Goal: Information Seeking & Learning: Learn about a topic

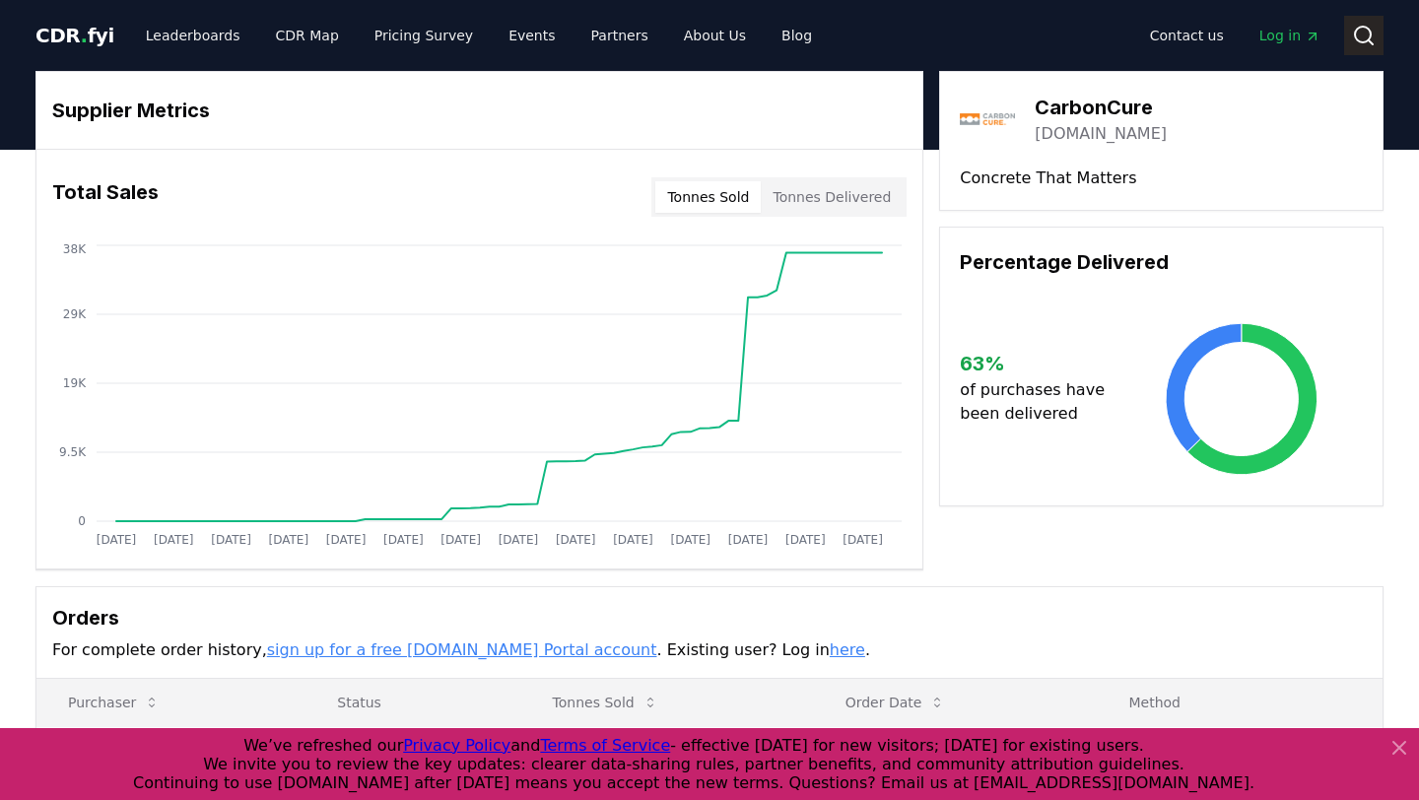
click at [1354, 26] on icon at bounding box center [1364, 36] width 24 height 24
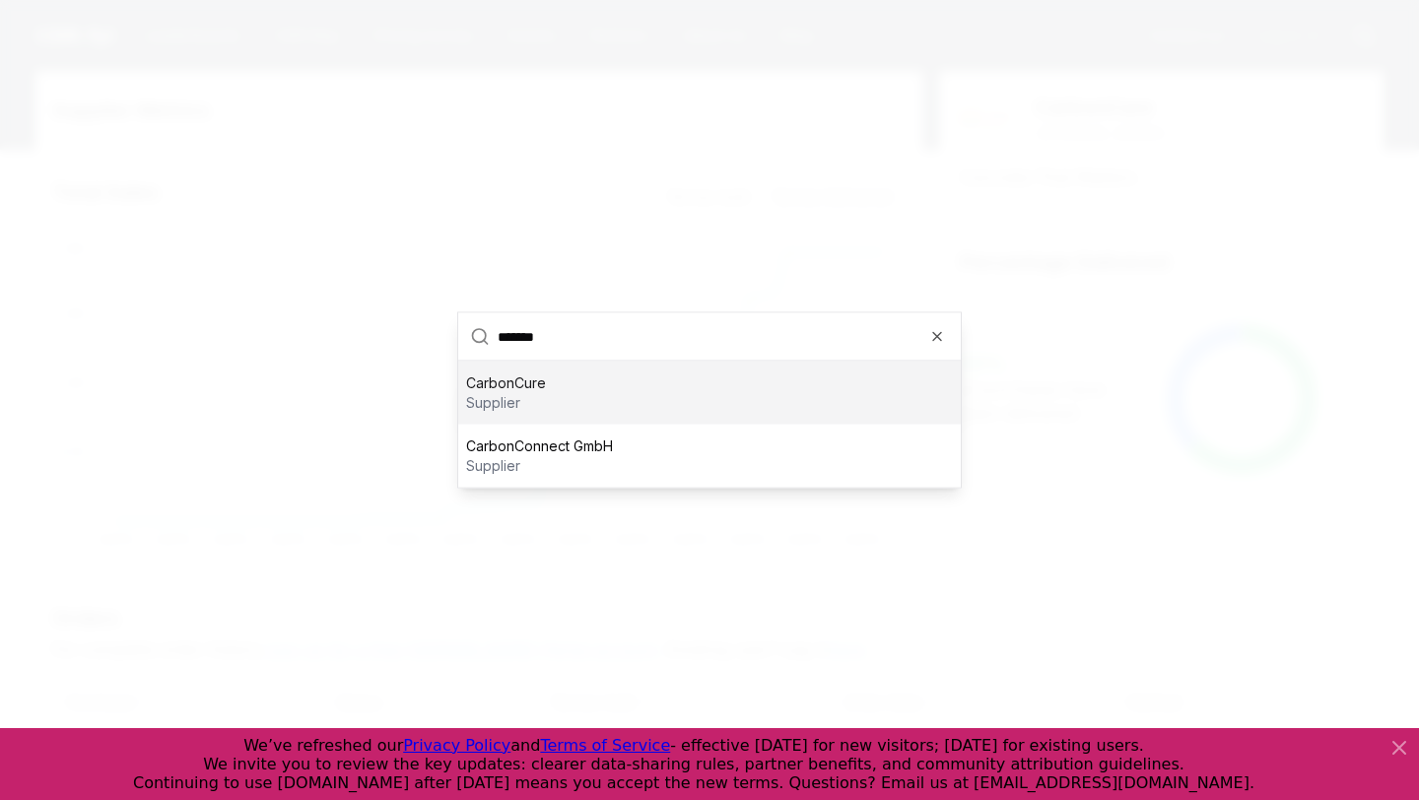
click at [671, 348] on input "*******" at bounding box center [723, 336] width 451 height 47
type input "*******"
click at [644, 373] on div "CarbonCure supplier" at bounding box center [709, 393] width 503 height 63
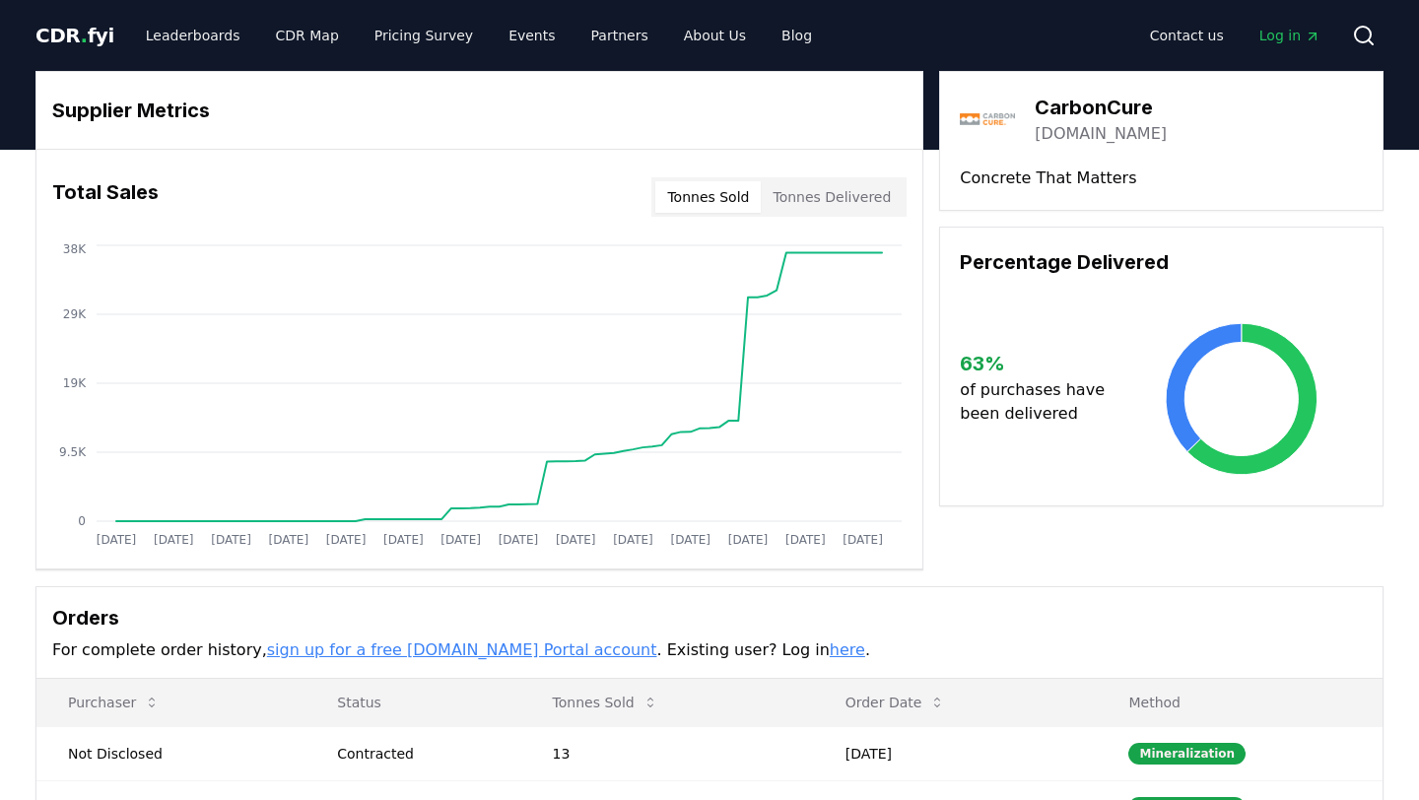
click at [854, 201] on button "Tonnes Delivered" at bounding box center [832, 197] width 142 height 32
click at [698, 206] on button "Tonnes Sold" at bounding box center [707, 197] width 105 height 32
click at [816, 172] on div "Total Sales Tonnes Sold Tonnes Delivered" at bounding box center [479, 197] width 886 height 71
click at [816, 193] on button "Tonnes Delivered" at bounding box center [832, 197] width 142 height 32
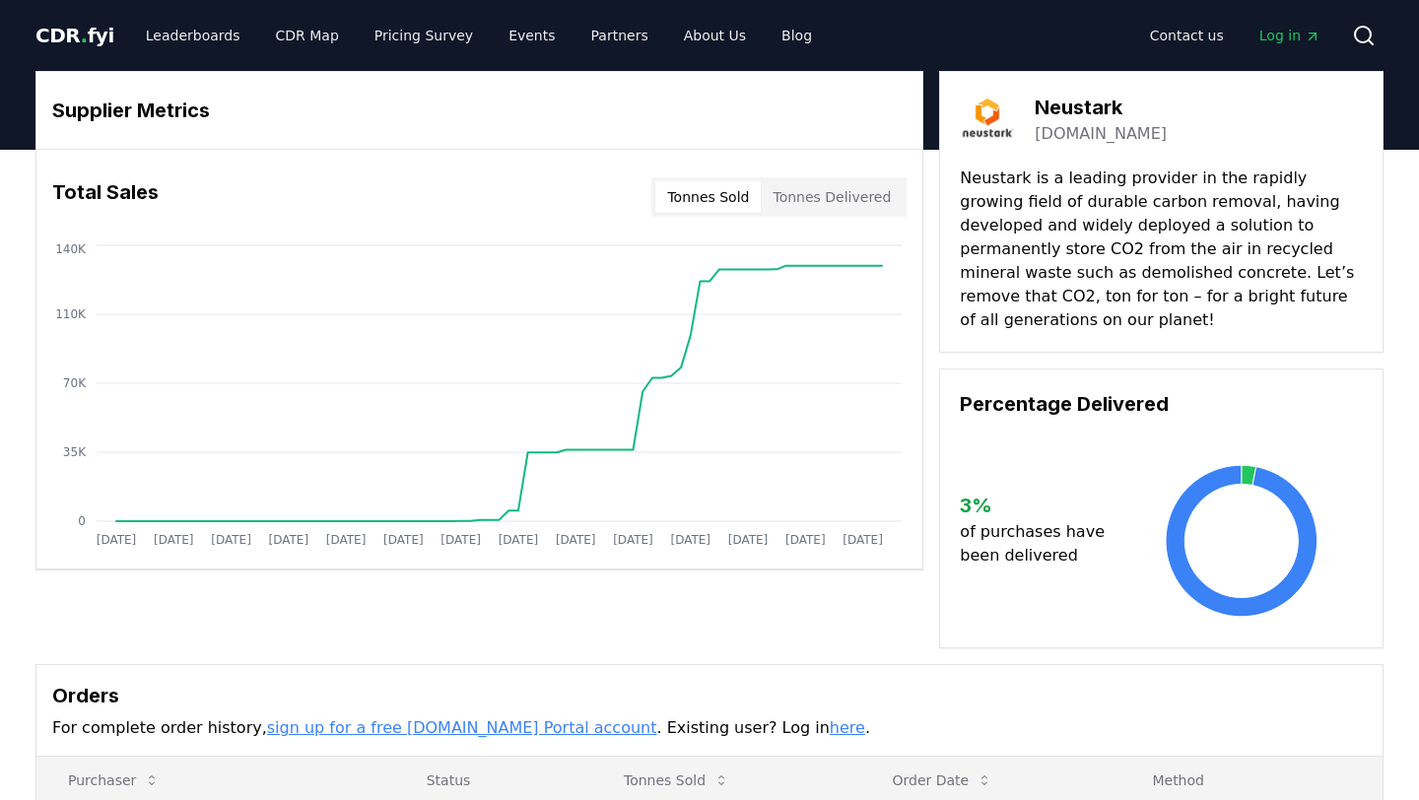
click at [871, 197] on button "Tonnes Delivered" at bounding box center [832, 197] width 142 height 32
click at [684, 203] on button "Tonnes Sold" at bounding box center [707, 197] width 105 height 32
click at [793, 210] on button "Tonnes Delivered" at bounding box center [832, 197] width 142 height 32
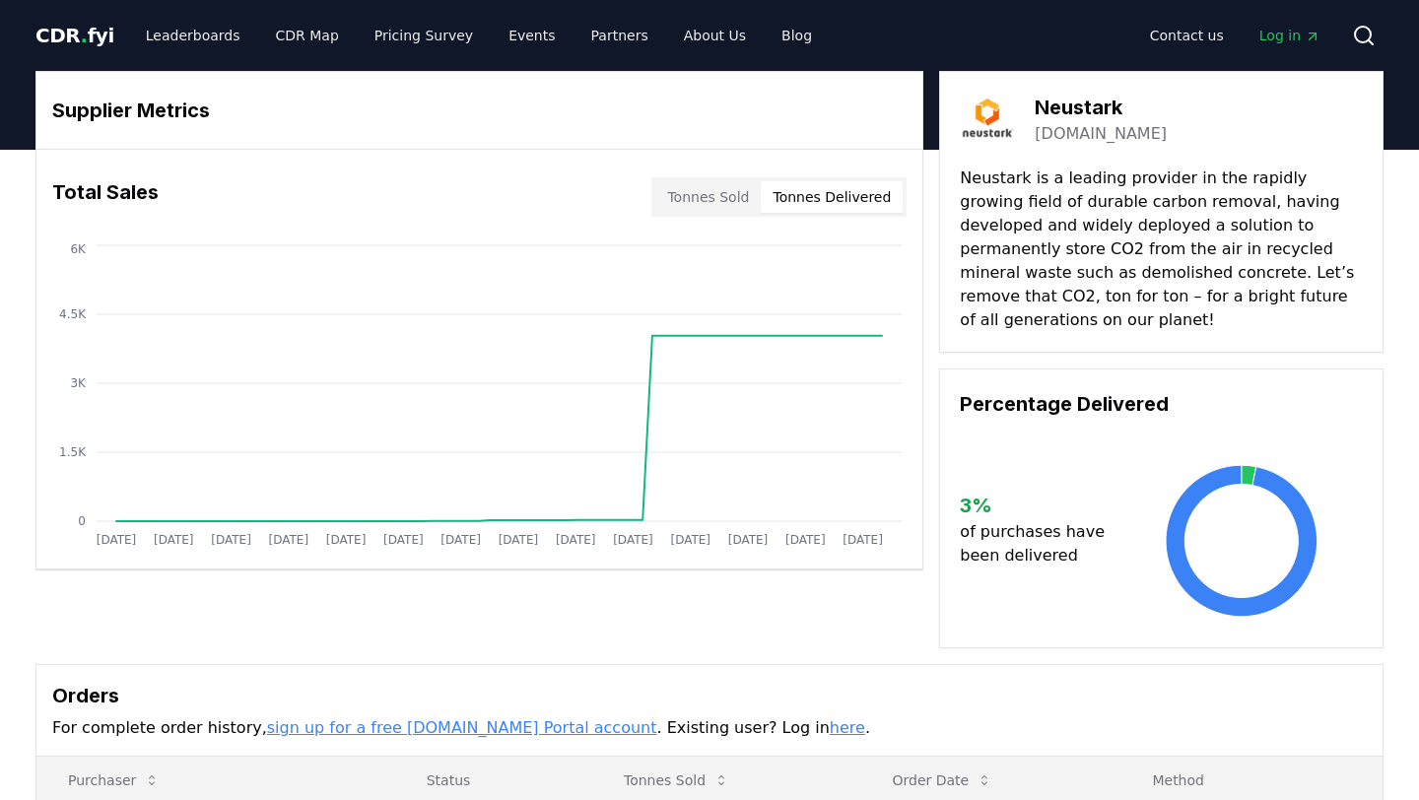
click at [707, 216] on div "Total Sales Tonnes Sold Tonnes Delivered" at bounding box center [479, 197] width 886 height 71
click at [707, 203] on button "Tonnes Sold" at bounding box center [707, 197] width 105 height 32
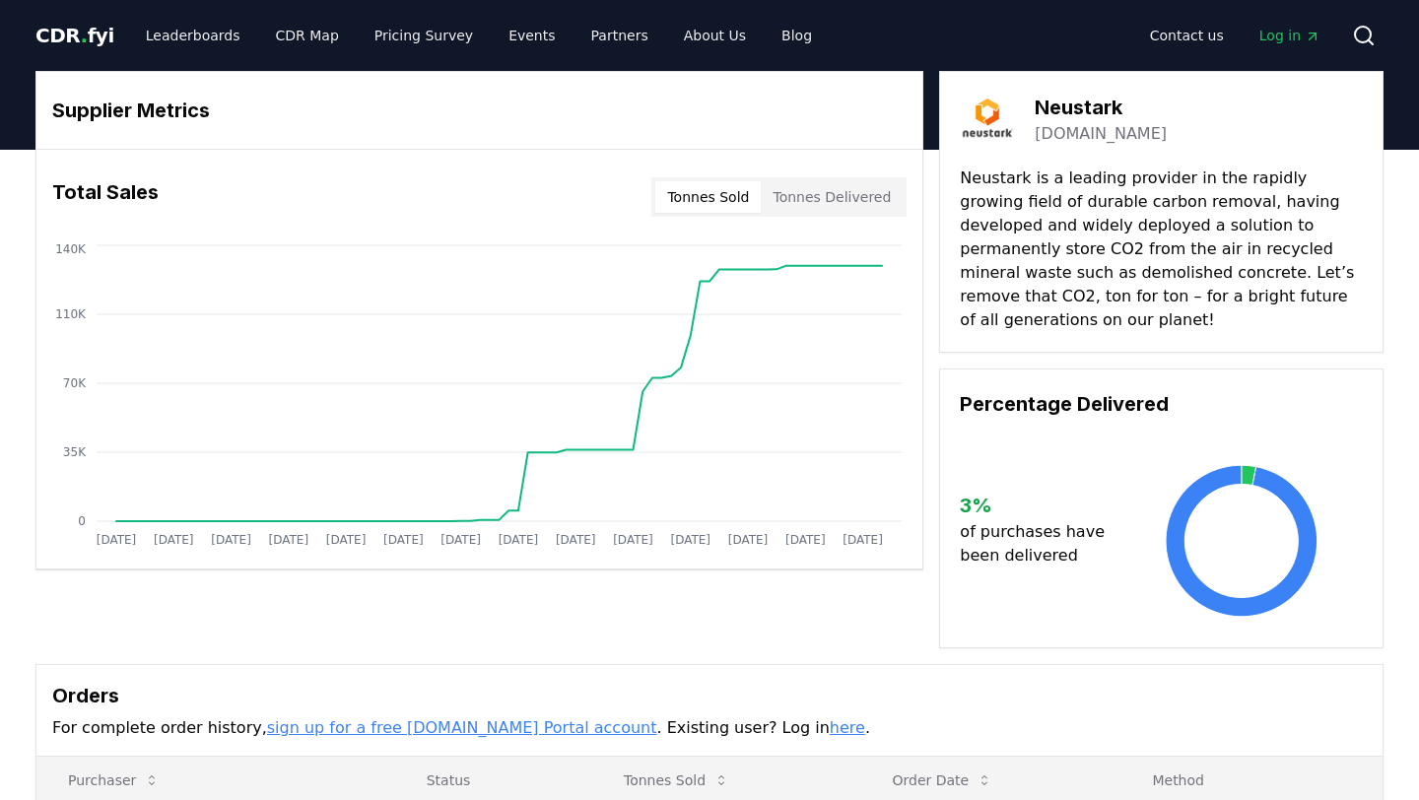
click at [813, 202] on button "Tonnes Delivered" at bounding box center [832, 197] width 142 height 32
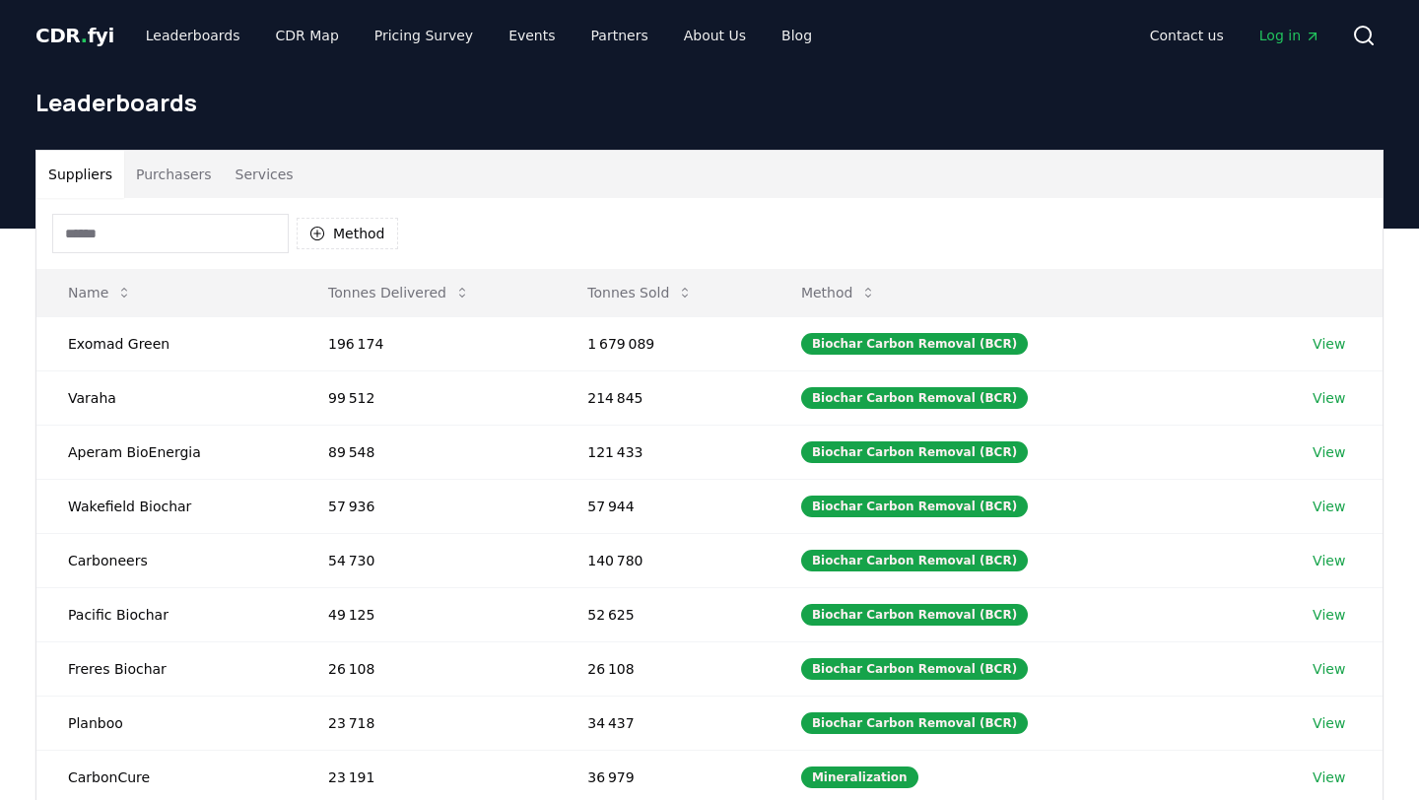
click at [161, 218] on input at bounding box center [170, 233] width 237 height 39
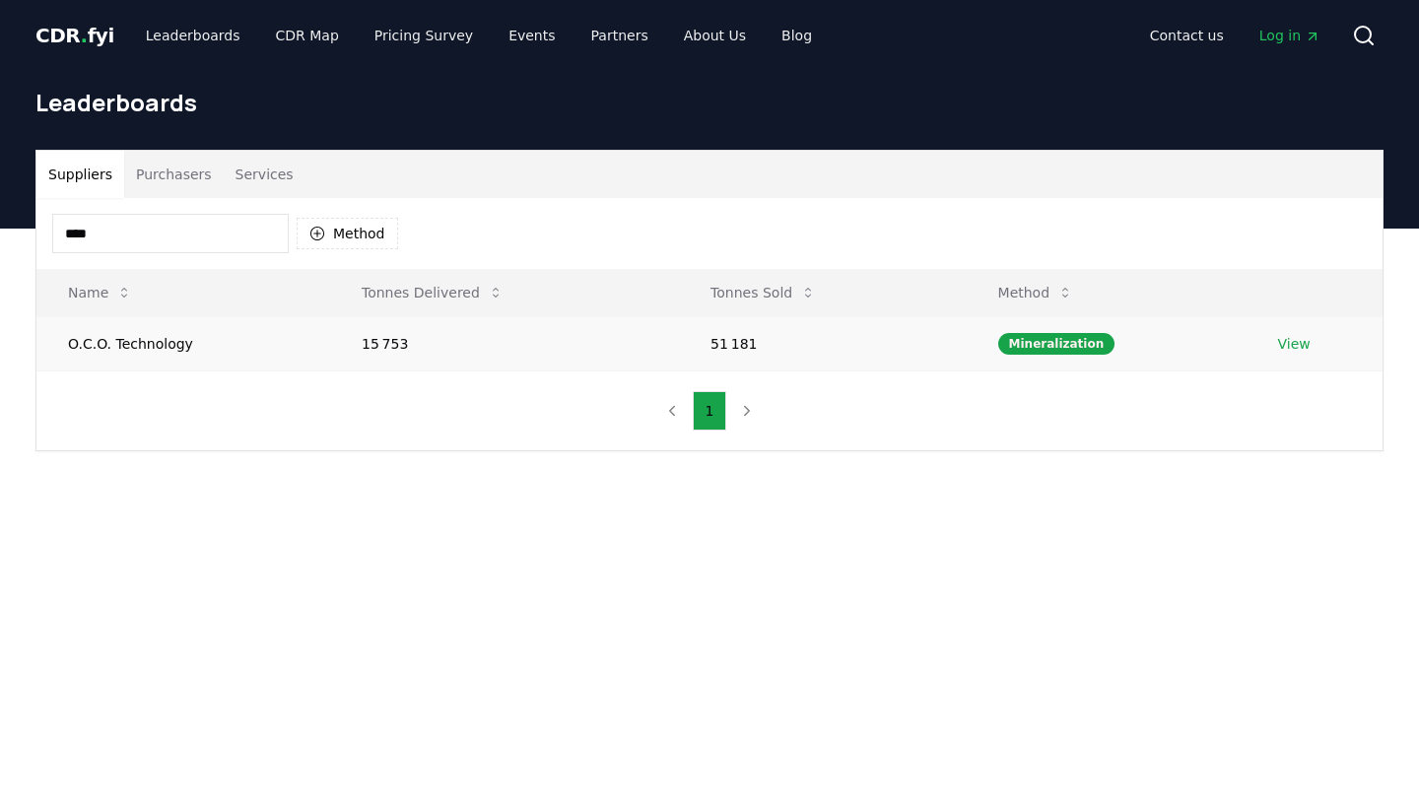
type input "****"
click at [1297, 345] on link "View" at bounding box center [1294, 344] width 33 height 20
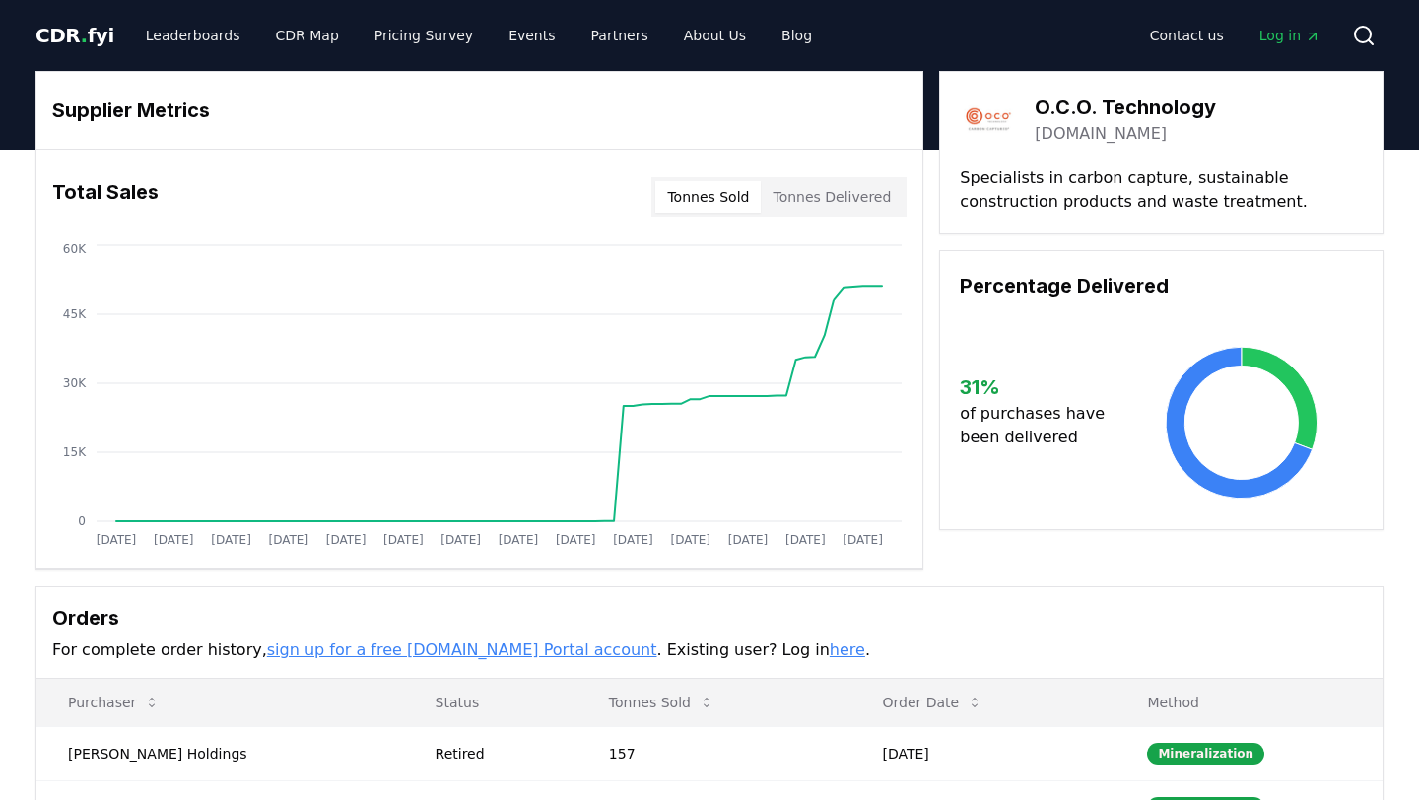
click at [824, 209] on button "Tonnes Delivered" at bounding box center [832, 197] width 142 height 32
click at [719, 198] on button "Tonnes Sold" at bounding box center [707, 197] width 105 height 32
click at [812, 186] on button "Tonnes Delivered" at bounding box center [832, 197] width 142 height 32
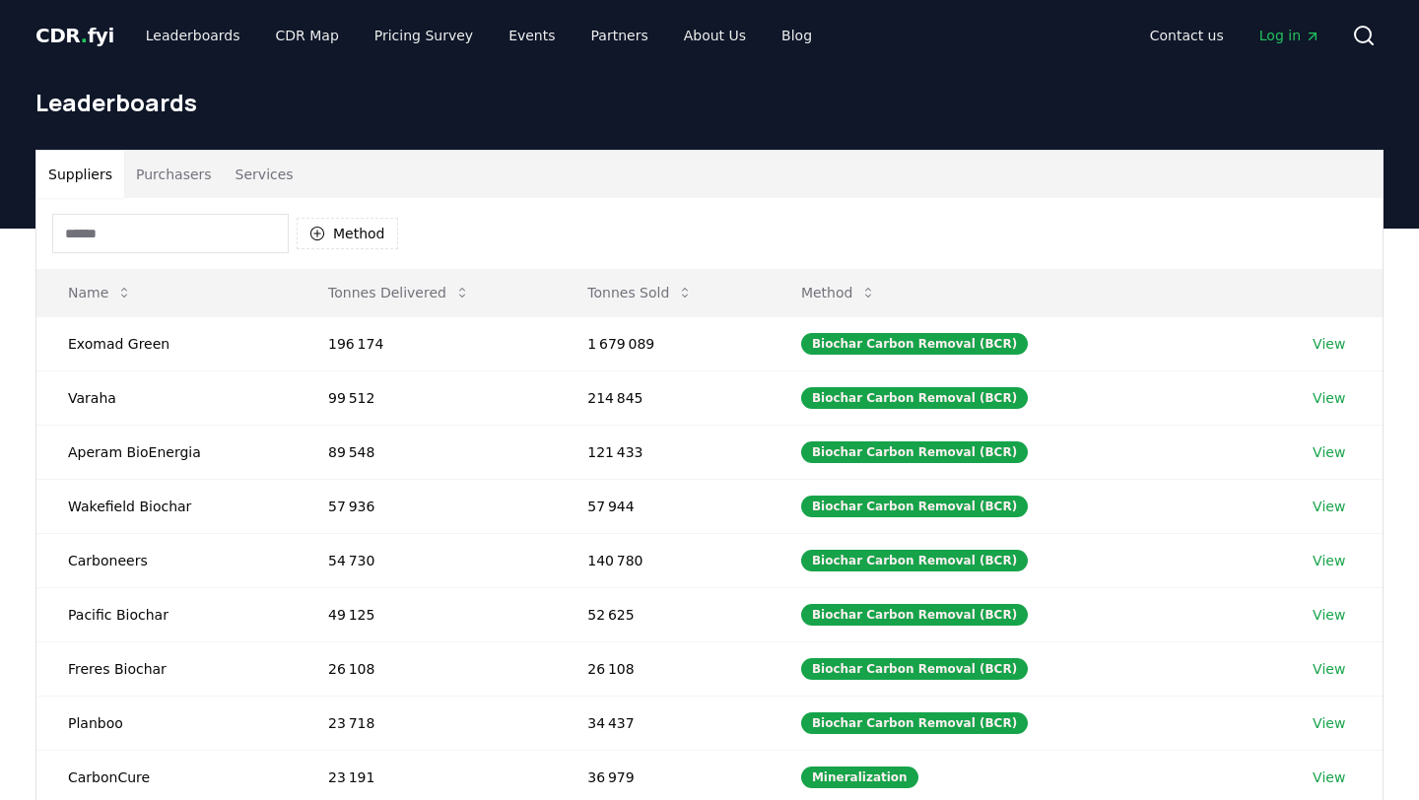
click at [213, 226] on input at bounding box center [170, 233] width 237 height 39
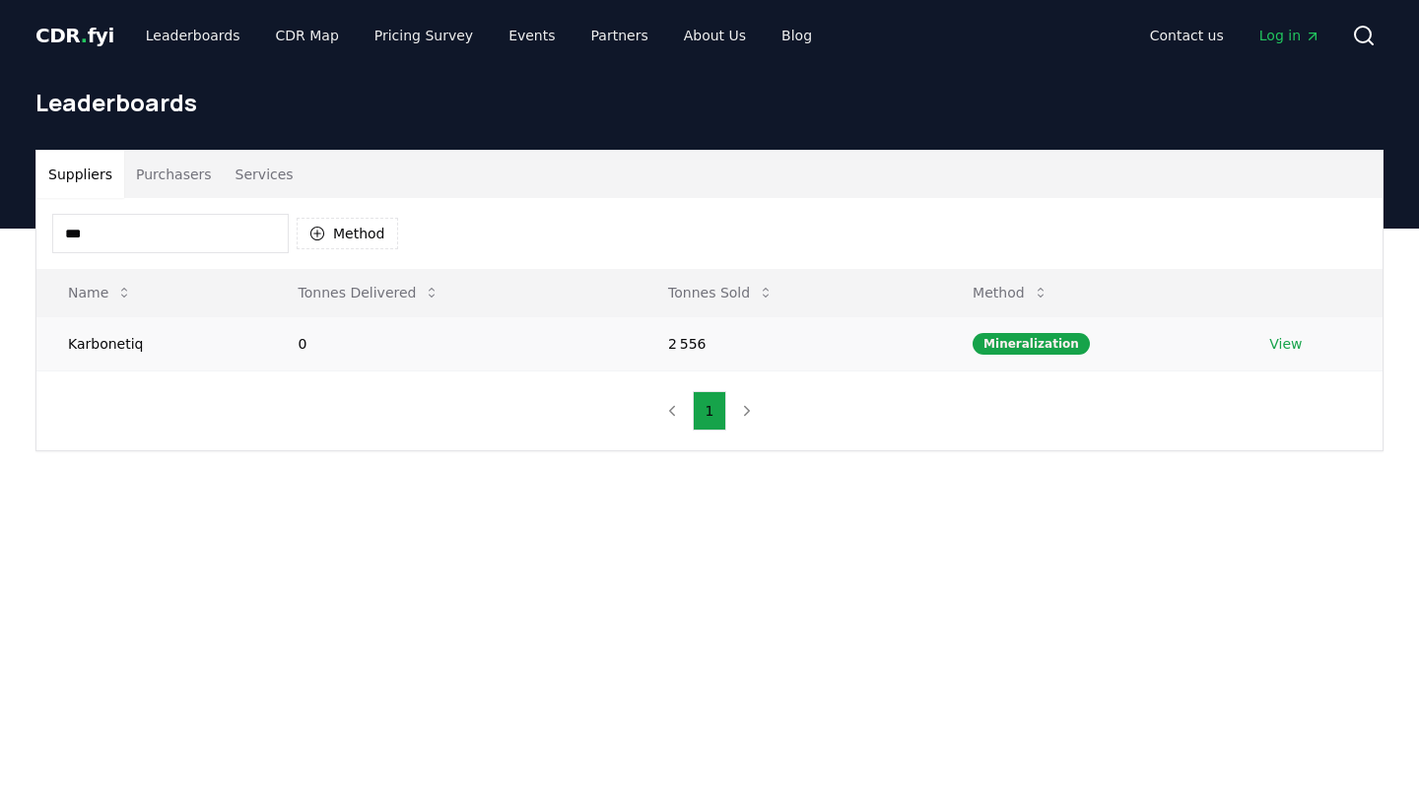
type input "***"
click at [1278, 347] on link "View" at bounding box center [1285, 344] width 33 height 20
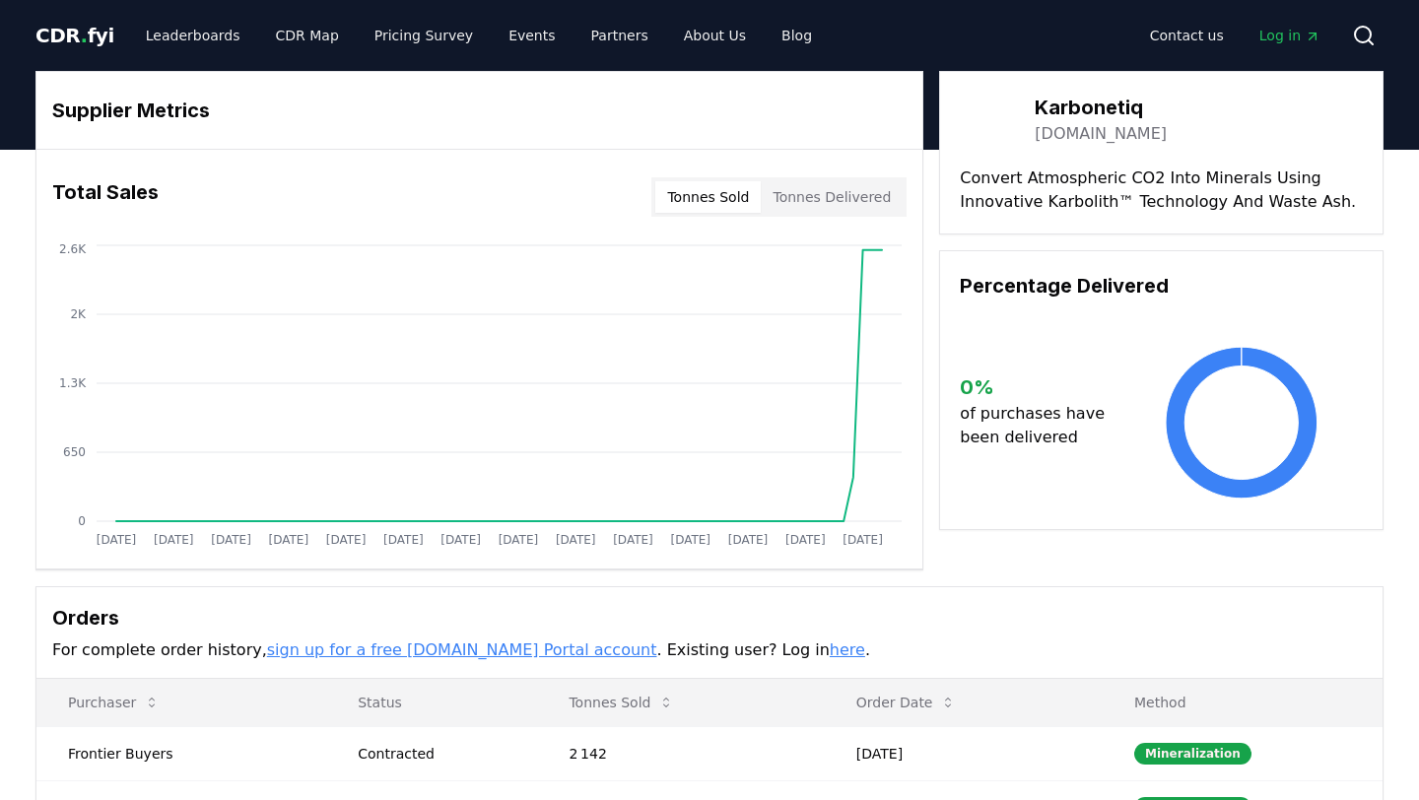
click at [841, 204] on button "Tonnes Delivered" at bounding box center [832, 197] width 142 height 32
